Goal: Transaction & Acquisition: Purchase product/service

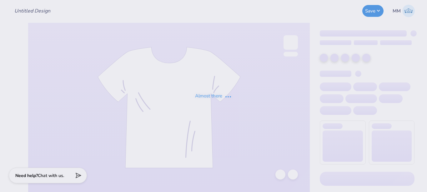
type input "DG Gameday green Tank"
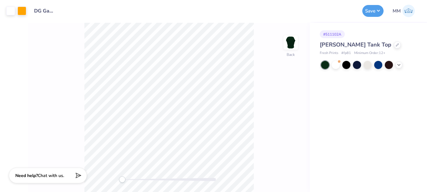
drag, startPoint x: 300, startPoint y: 121, endPoint x: 298, endPoint y: 117, distance: 4.8
click at [298, 117] on div "Back" at bounding box center [169, 107] width 282 height 169
click at [302, 85] on div "Back" at bounding box center [169, 107] width 282 height 169
click at [396, 44] on icon at bounding box center [397, 44] width 3 height 3
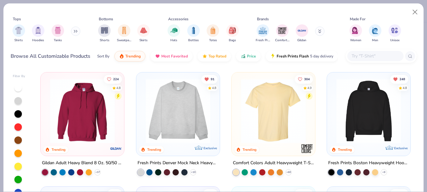
click at [383, 56] on input "text" at bounding box center [375, 56] width 48 height 7
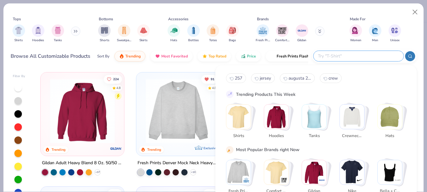
click at [248, 124] on img "Stack Card Button Shirts" at bounding box center [238, 117] width 24 height 24
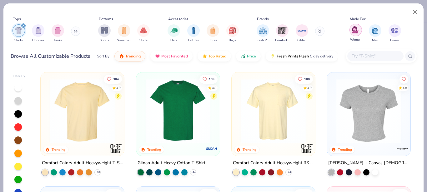
click at [356, 34] on div "filter for Women" at bounding box center [356, 30] width 13 height 13
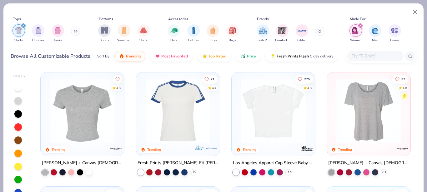
click at [362, 56] on input "text" at bounding box center [375, 56] width 48 height 7
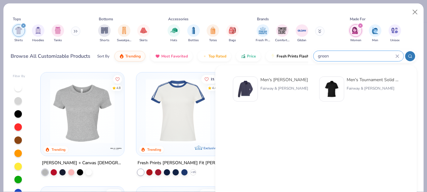
type input "green"
click at [387, 17] on div "Made For" at bounding box center [375, 19] width 55 height 6
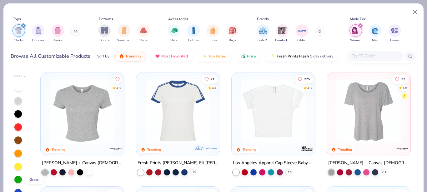
click at [19, 179] on div at bounding box center [18, 180] width 8 height 8
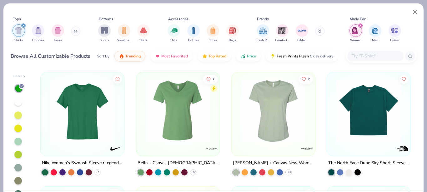
click at [359, 24] on div "filter for Women" at bounding box center [361, 26] width 6 height 6
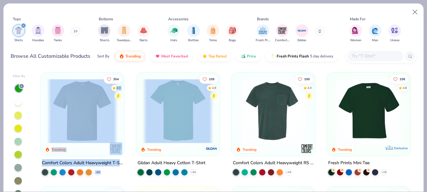
drag, startPoint x: 228, startPoint y: 159, endPoint x: 117, endPoint y: 91, distance: 130.7
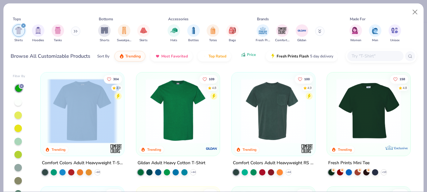
click at [244, 54] on icon "button" at bounding box center [243, 55] width 5 height 6
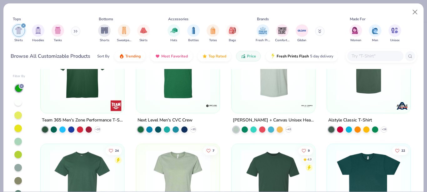
scroll to position [360, 0]
